Goal: Check status: Check status

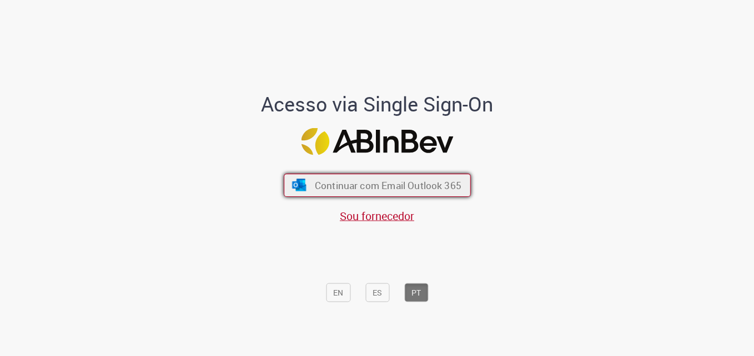
click at [410, 191] on span "Continuar com Email Outlook 365" at bounding box center [387, 185] width 147 height 13
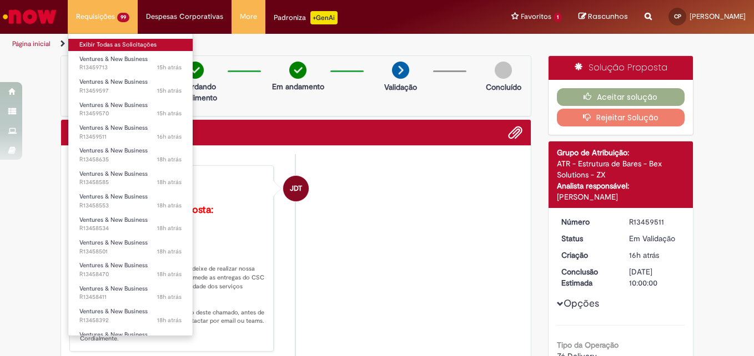
click at [101, 42] on link "Exibir Todas as Solicitações" at bounding box center [130, 45] width 124 height 12
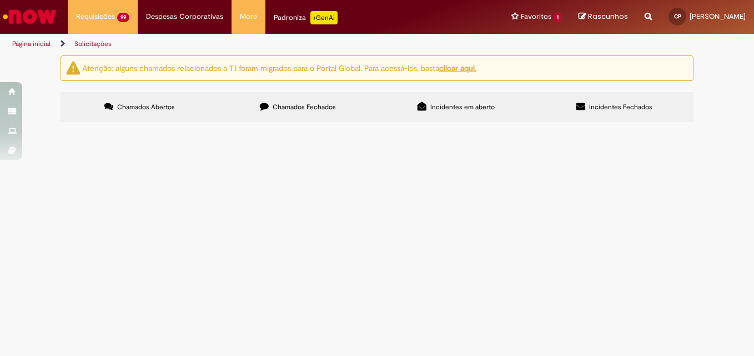
scroll to position [56, 0]
drag, startPoint x: 103, startPoint y: 139, endPoint x: 73, endPoint y: 143, distance: 30.7
click at [0, 0] on td "R13459713" at bounding box center [0, 0] width 0 height 0
copy span "R13459713"
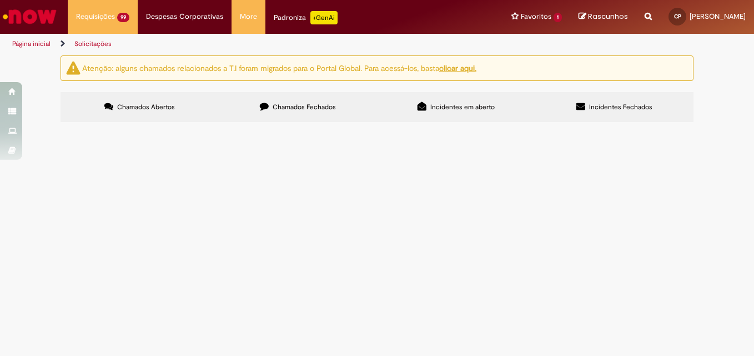
click at [0, 0] on link "2" at bounding box center [0, 0] width 0 height 0
click at [0, 0] on link "3" at bounding box center [0, 0] width 0 height 0
click at [0, 0] on span "R13455937" at bounding box center [0, 0] width 0 height 0
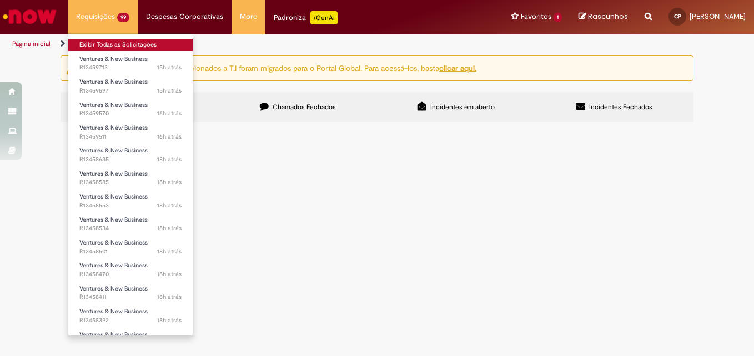
click at [104, 44] on link "Exibir Todas as Solicitações" at bounding box center [130, 45] width 124 height 12
